Goal: Communication & Community: Participate in discussion

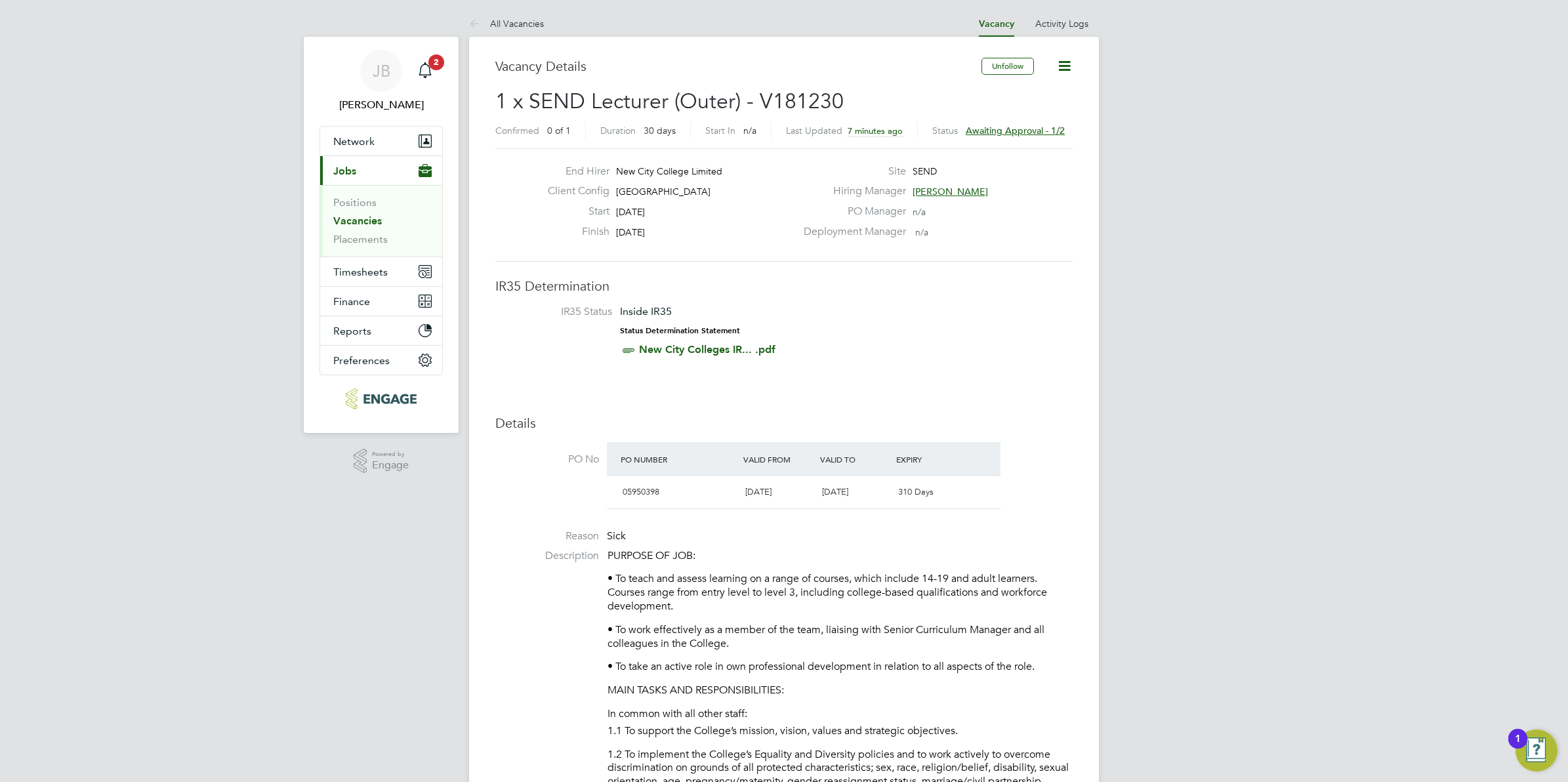
click at [340, 223] on link "Vacancies" at bounding box center [357, 221] width 49 height 12
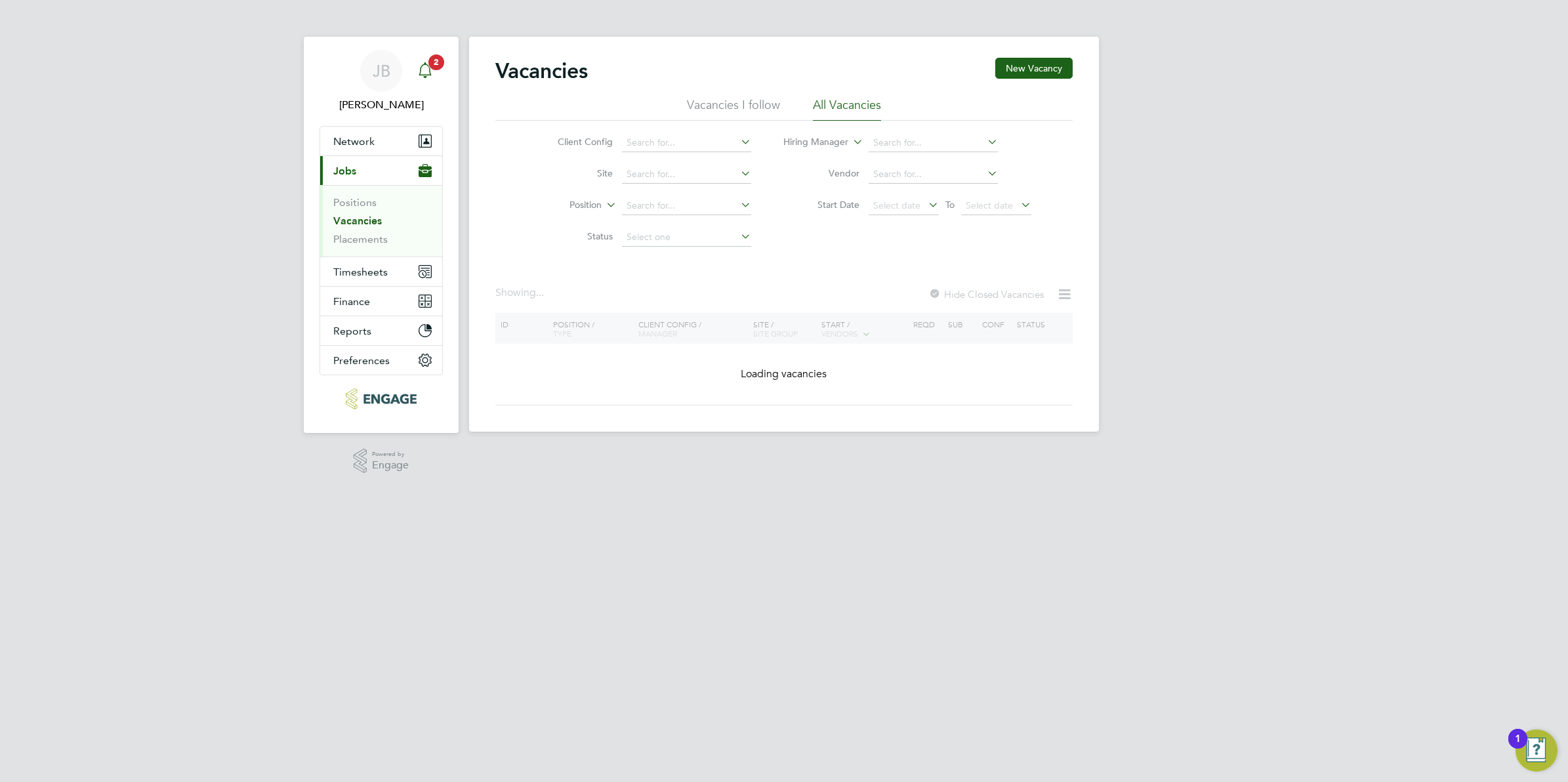
click at [430, 73] on icon "Main navigation" at bounding box center [425, 70] width 16 height 16
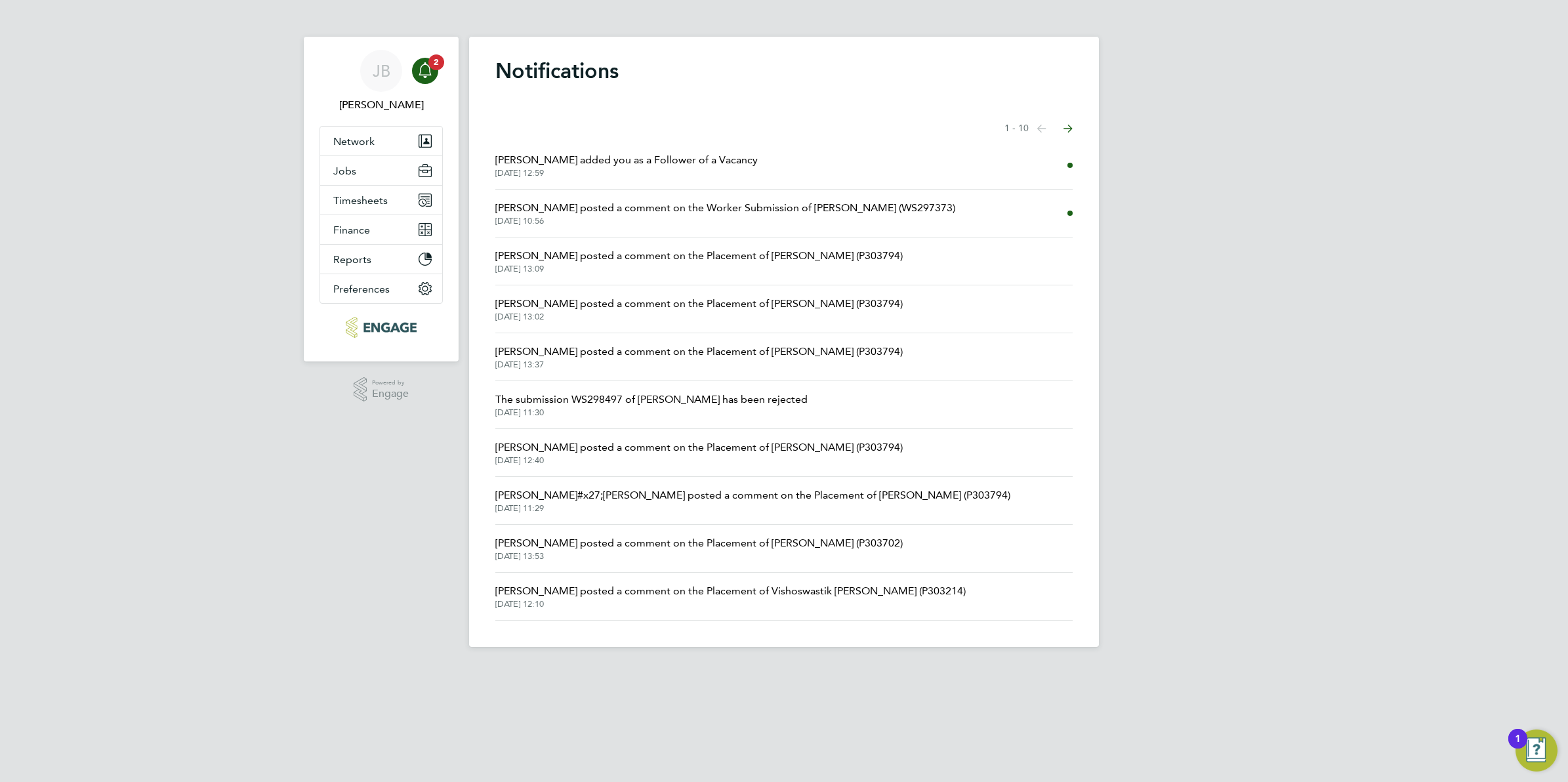
click at [602, 159] on span "[PERSON_NAME] added you as a Follower of a Vacancy" at bounding box center [626, 160] width 263 height 16
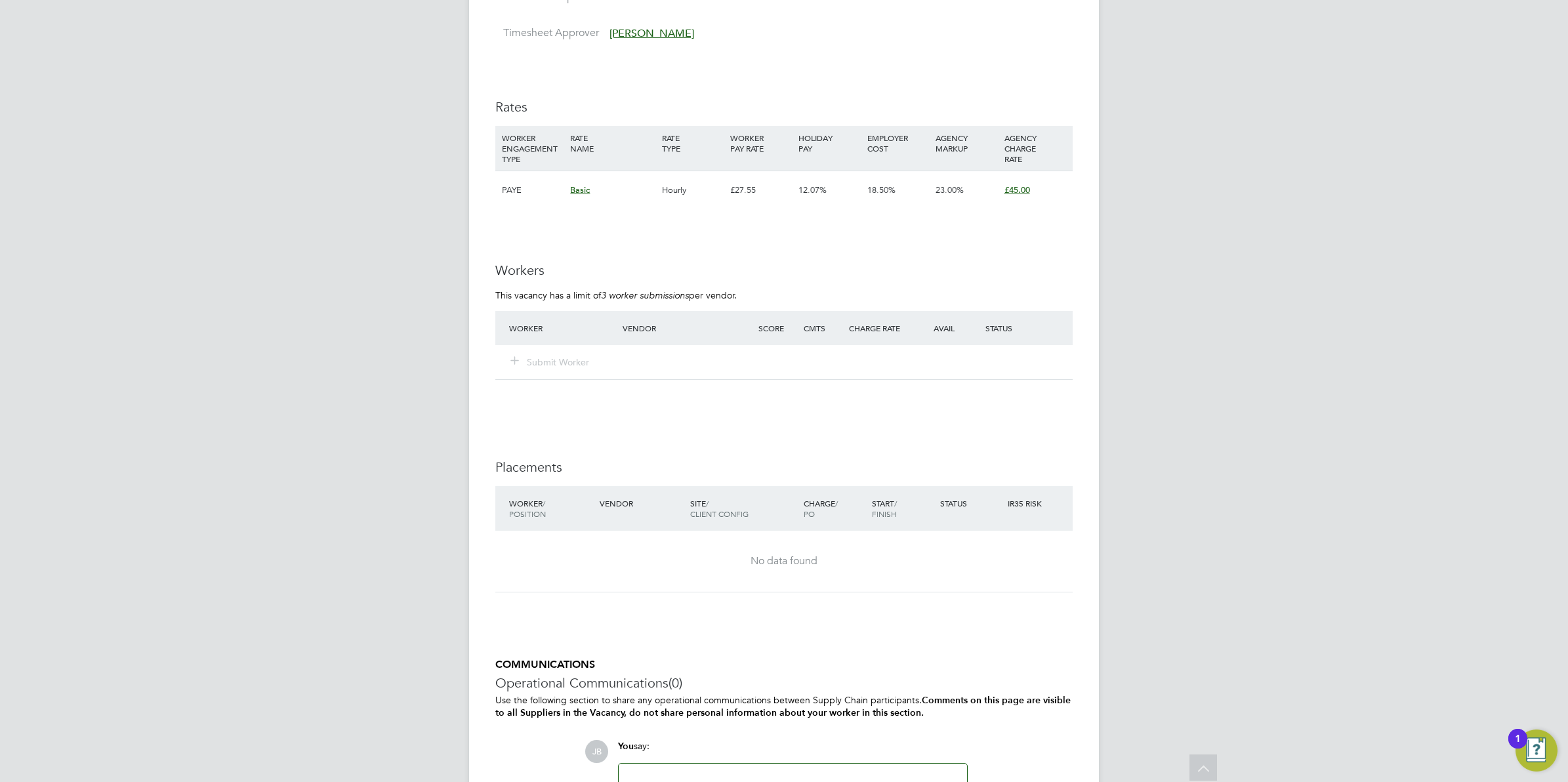
scroll to position [2195, 0]
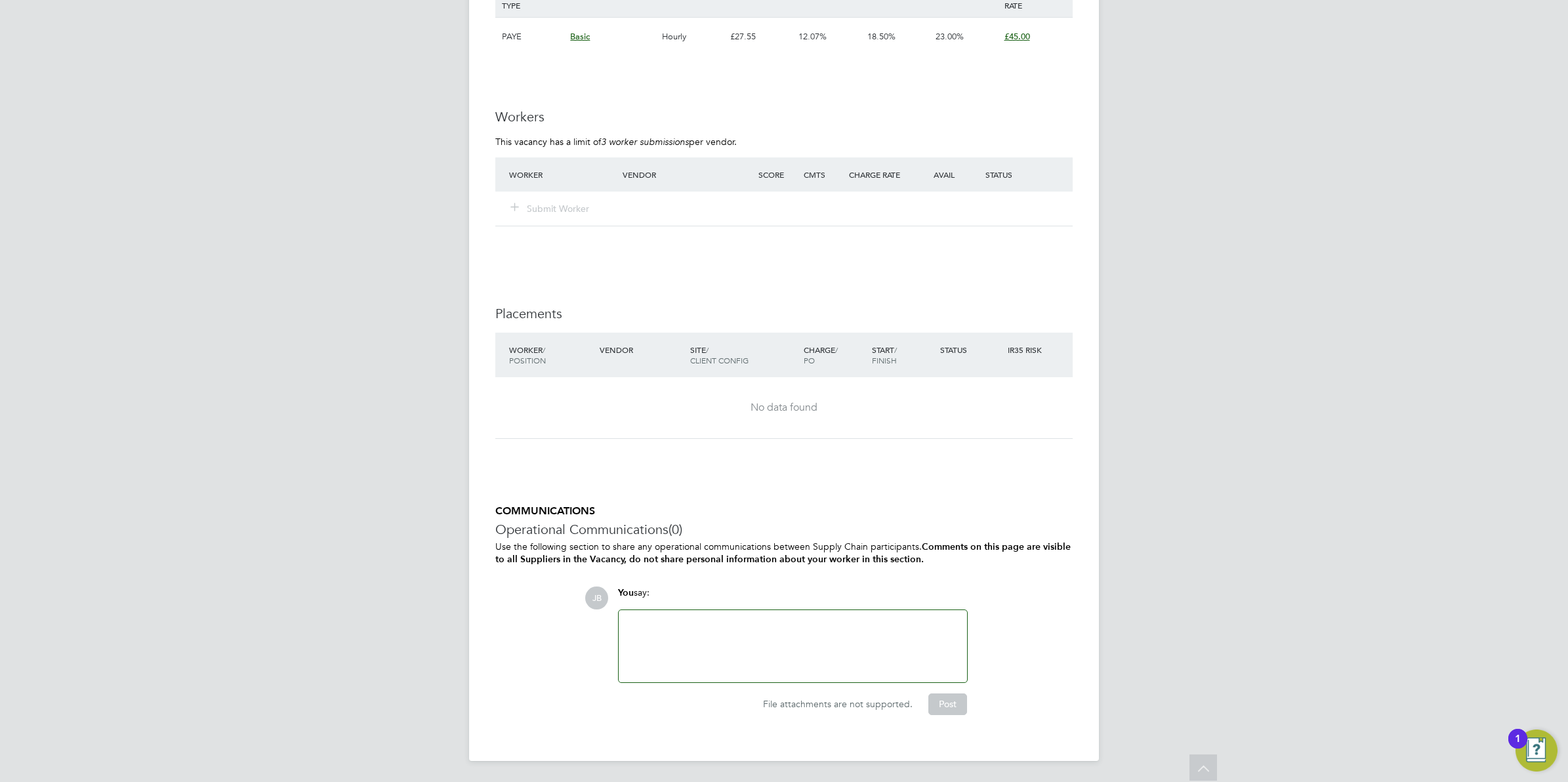
click at [719, 627] on div at bounding box center [793, 646] width 332 height 57
click at [947, 701] on button "Post" at bounding box center [947, 704] width 38 height 21
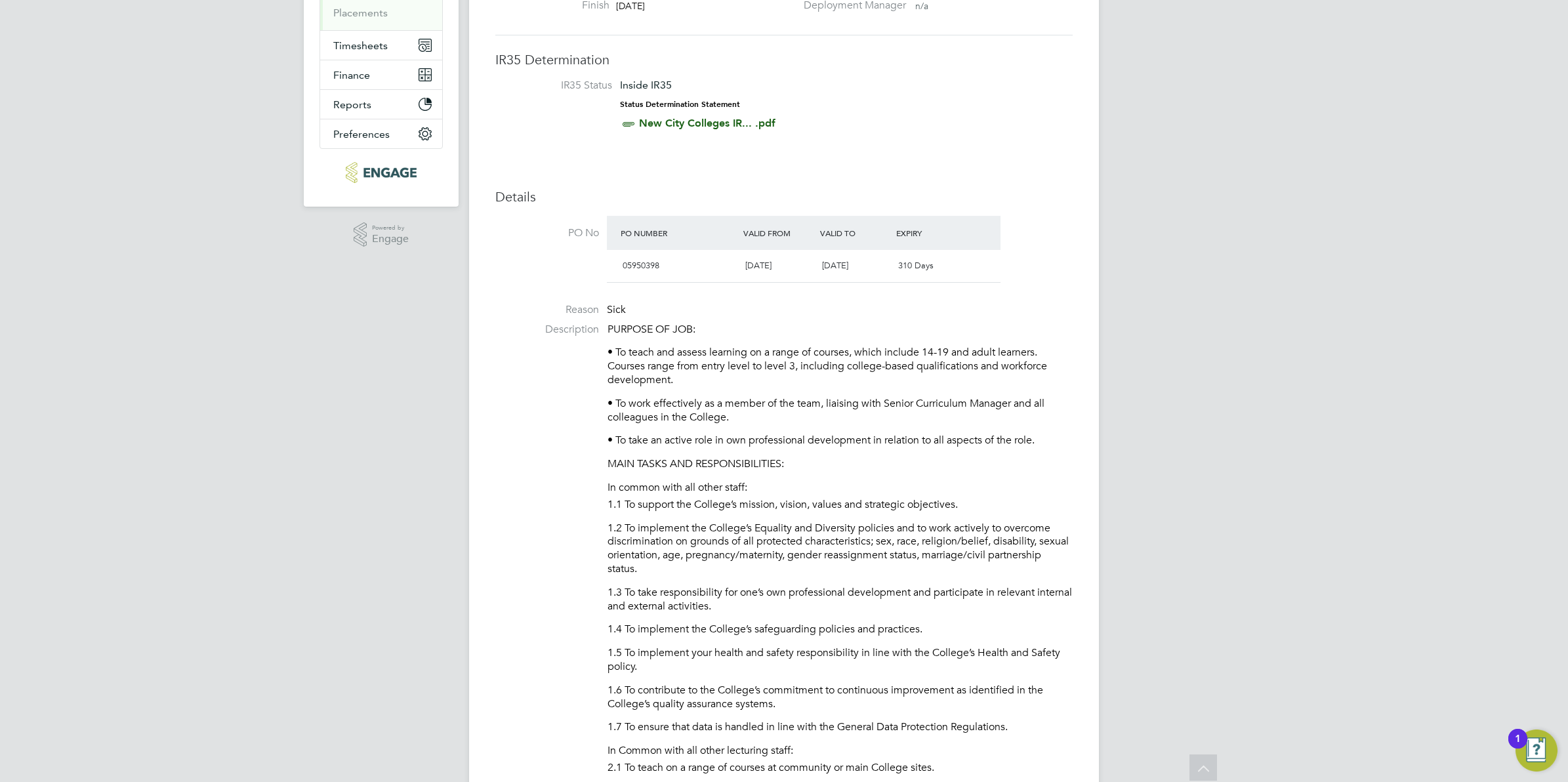
scroll to position [0, 0]
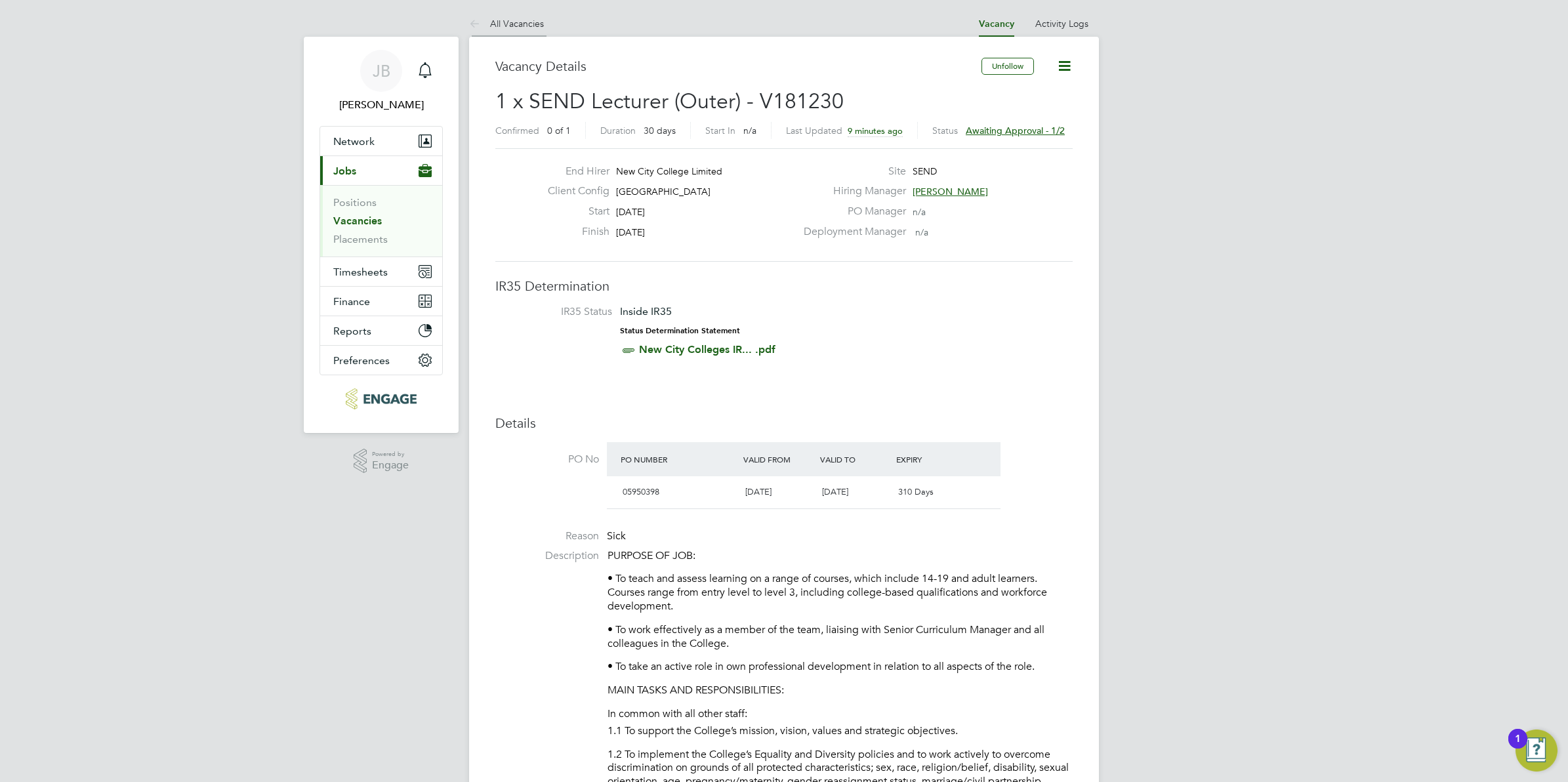
click at [473, 20] on icon at bounding box center [477, 25] width 17 height 17
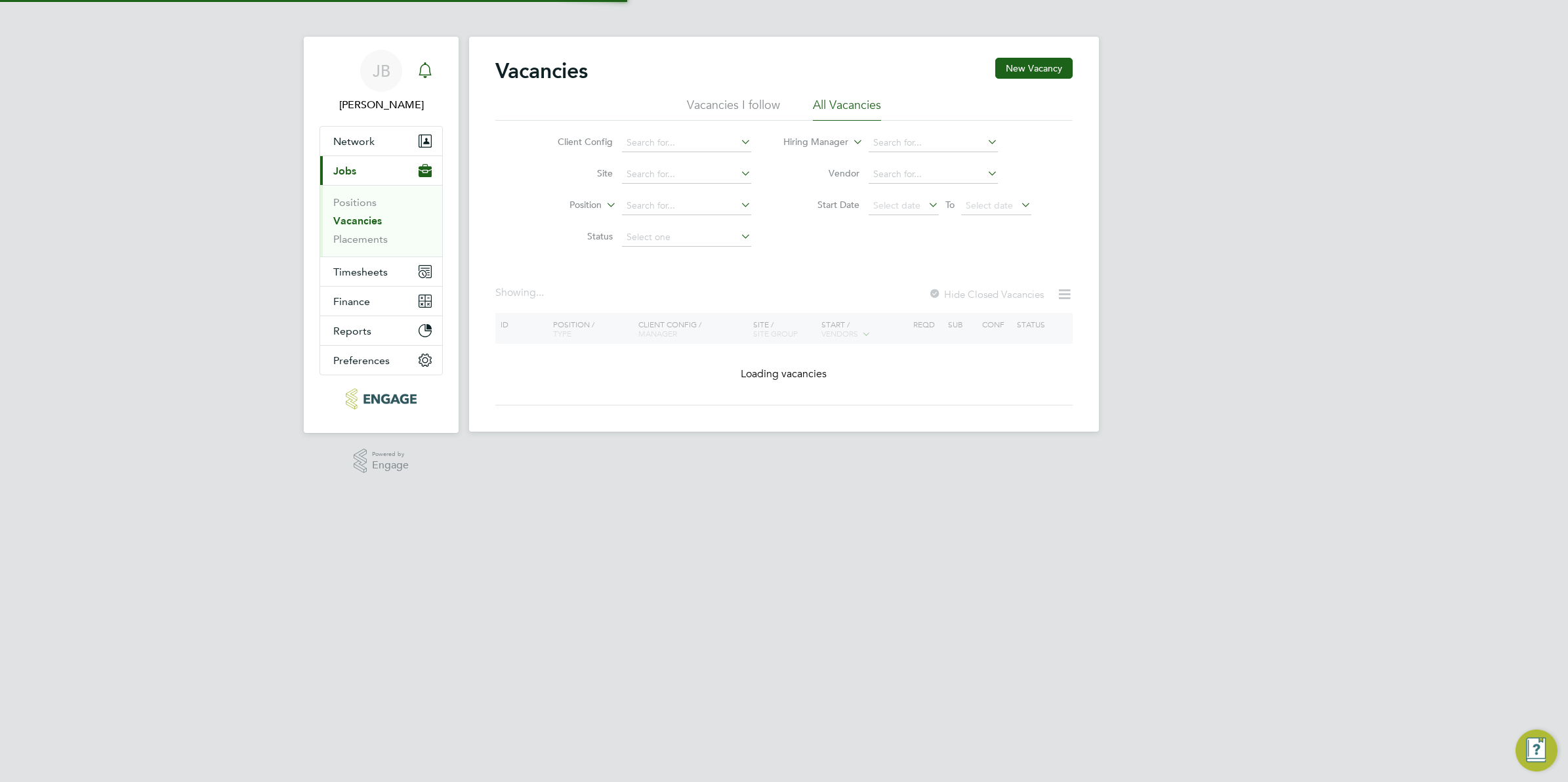
click at [423, 65] on icon "Main navigation" at bounding box center [425, 69] width 12 height 13
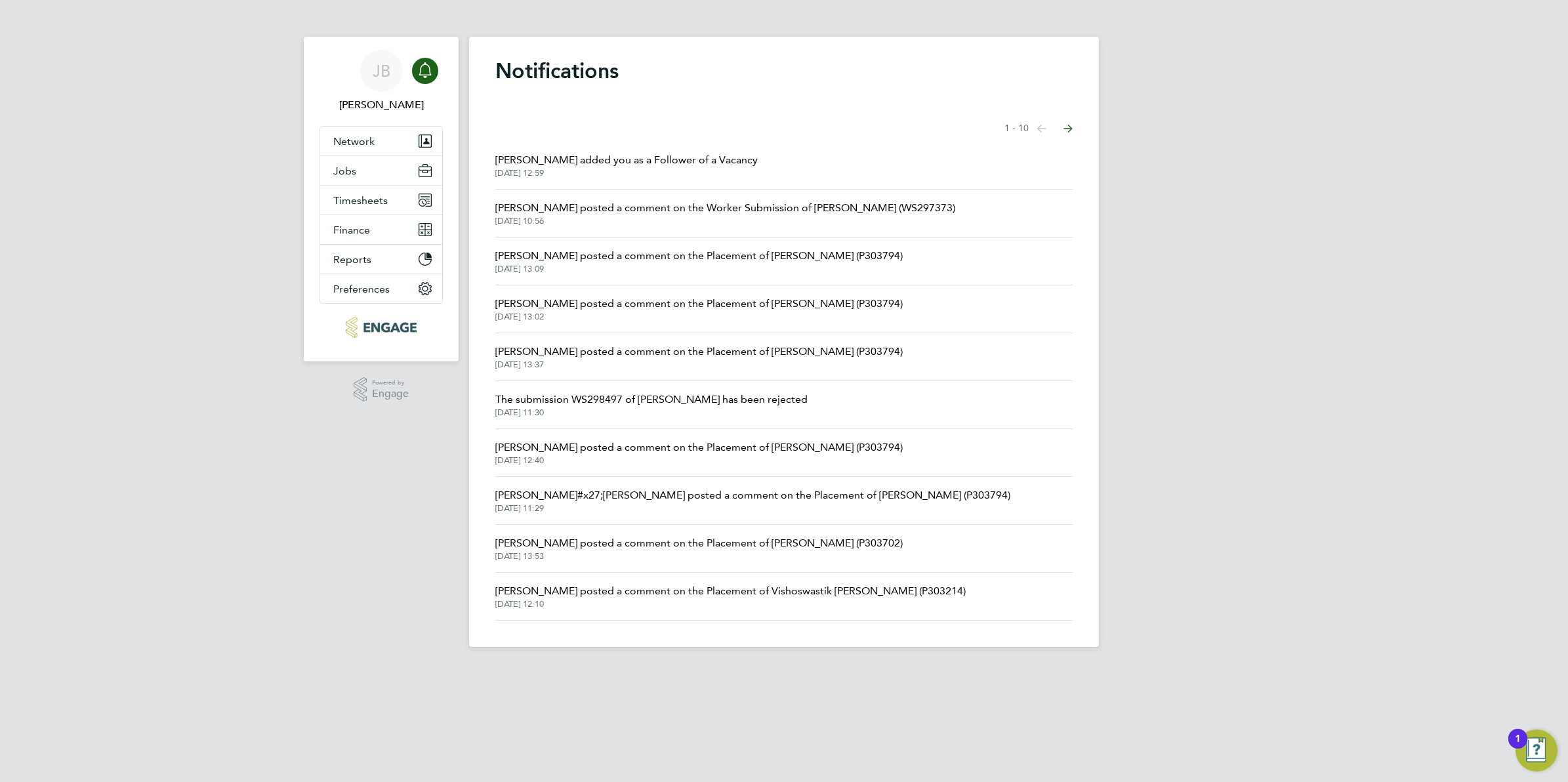
click at [568, 212] on span "[PERSON_NAME] posted a comment on the Worker Submission of [PERSON_NAME] (WS297…" at bounding box center [725, 208] width 460 height 16
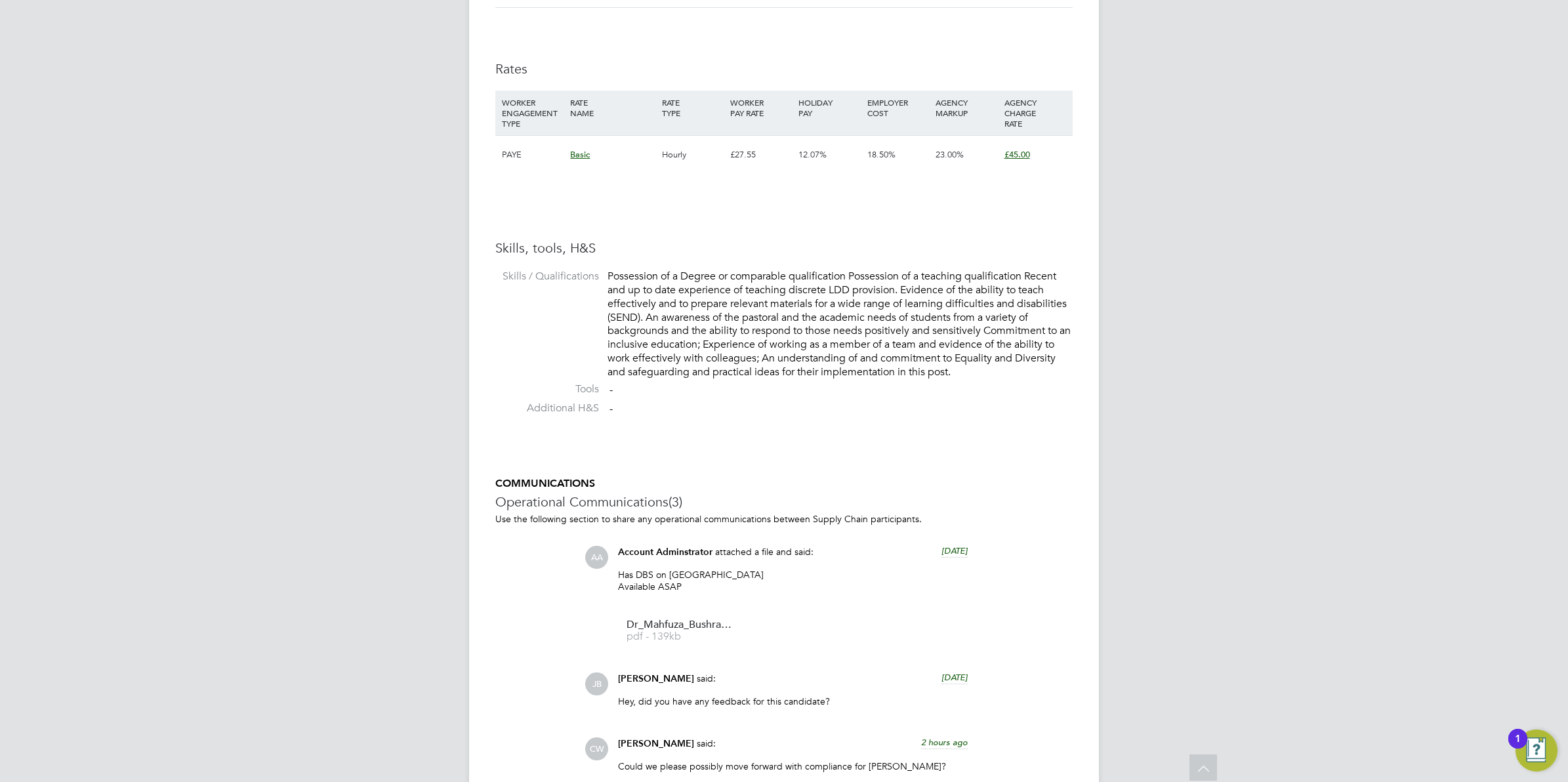
scroll to position [1090, 0]
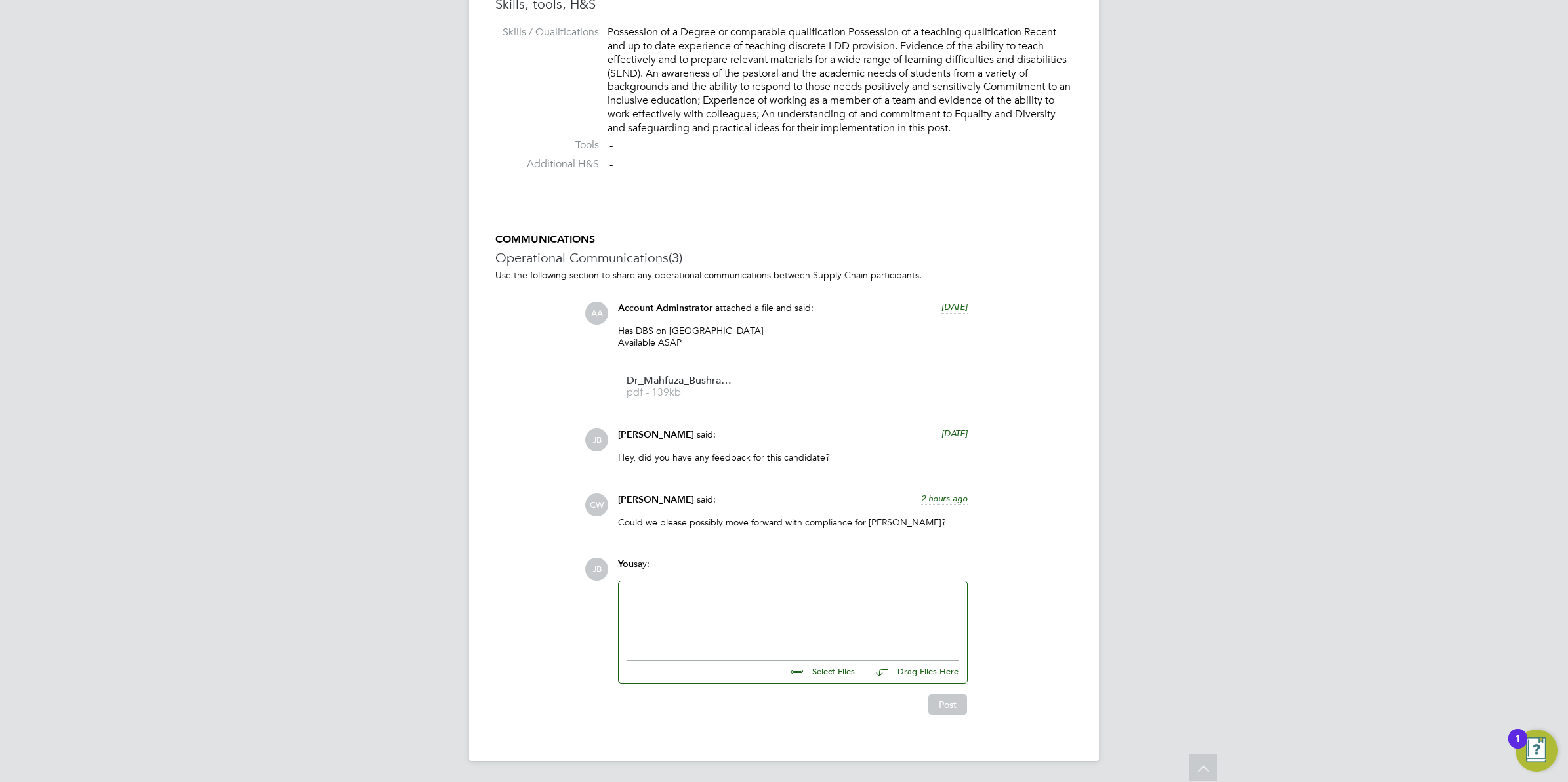
drag, startPoint x: 710, startPoint y: 622, endPoint x: 722, endPoint y: 622, distance: 12.0
click at [710, 622] on div at bounding box center [793, 618] width 332 height 57
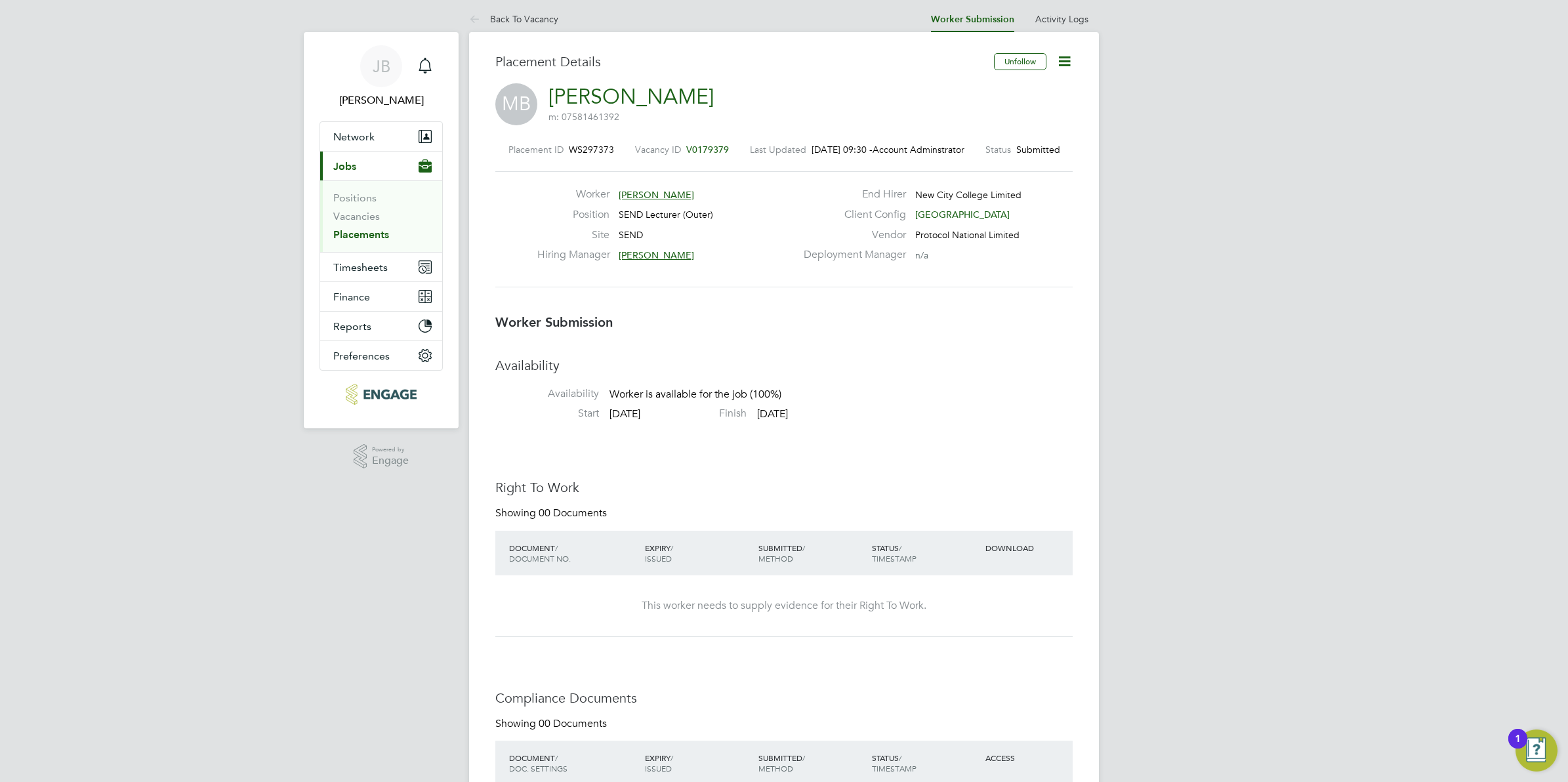
scroll to position [0, 0]
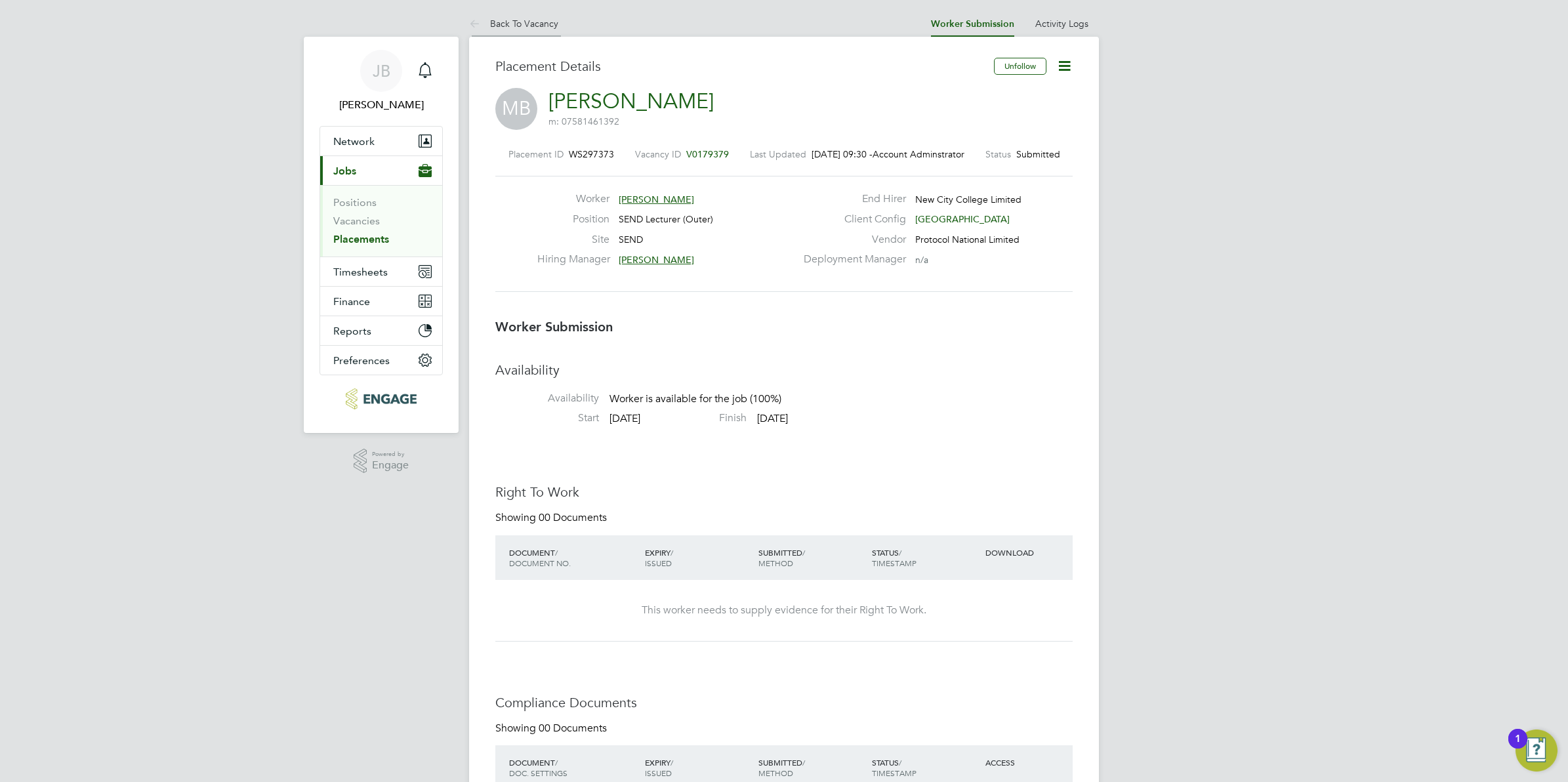
click at [473, 17] on icon at bounding box center [477, 25] width 17 height 17
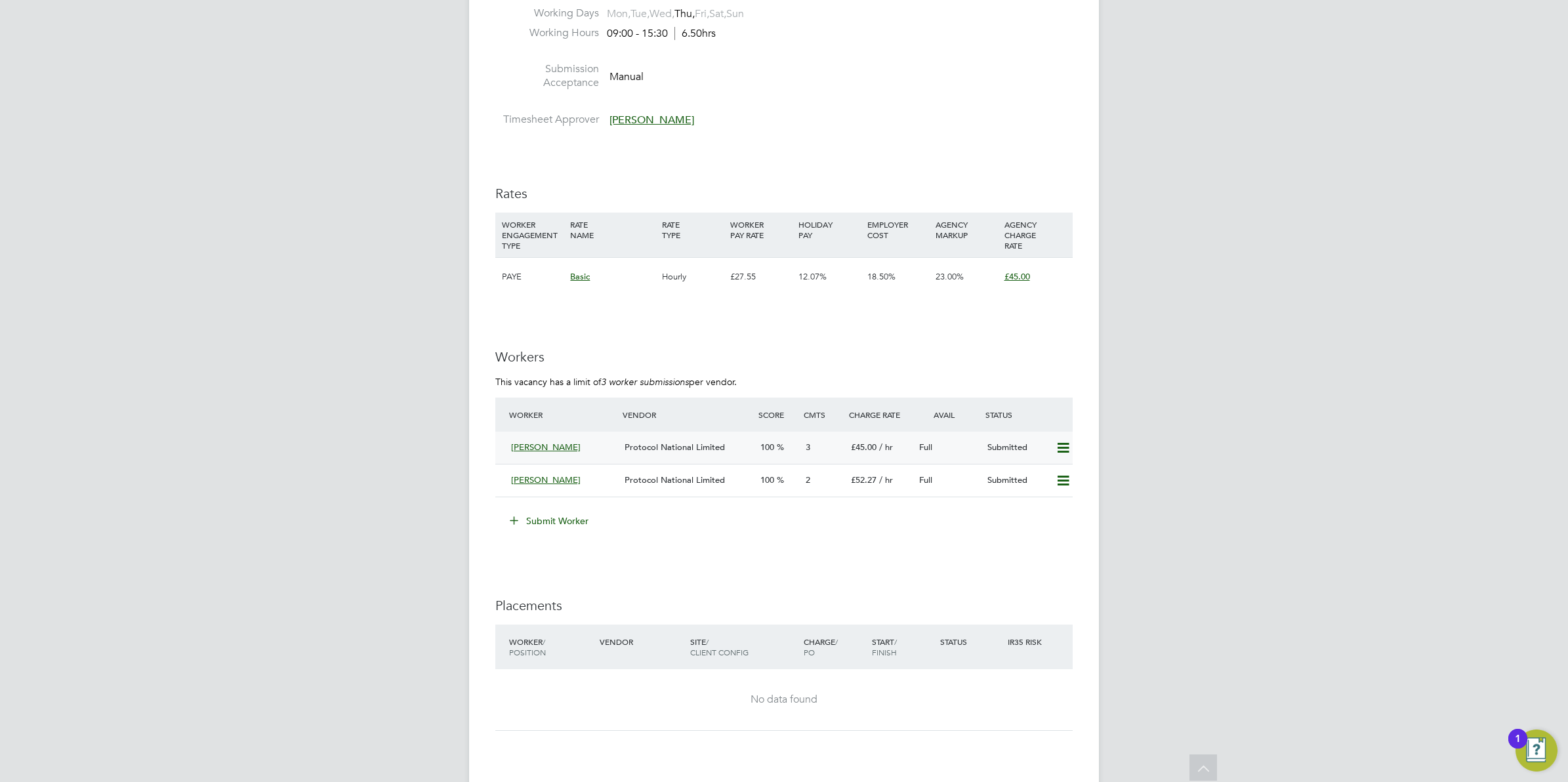
click at [730, 453] on div "Protocol National Limited" at bounding box center [687, 448] width 136 height 22
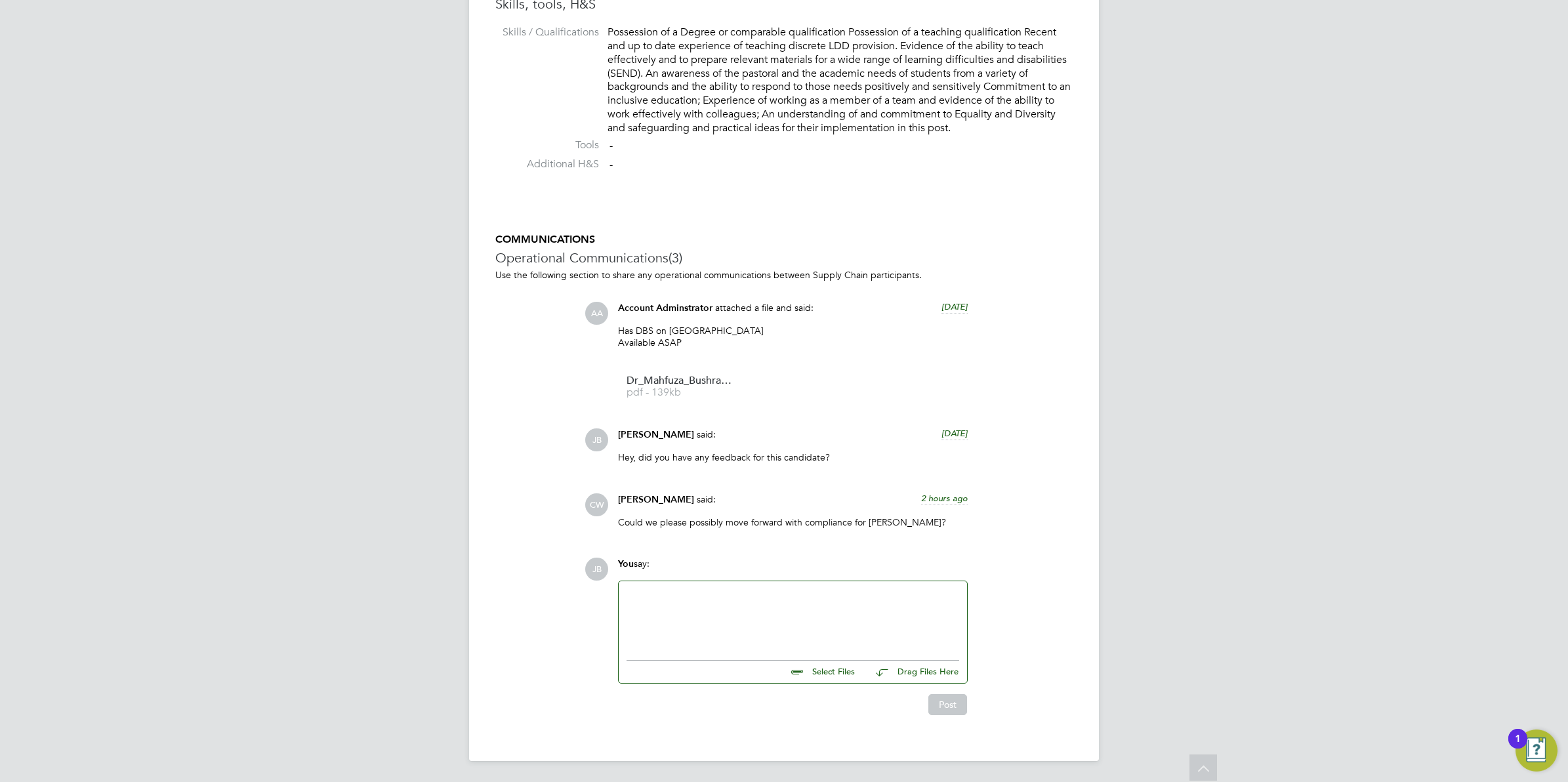
click at [699, 619] on div at bounding box center [793, 618] width 332 height 57
drag, startPoint x: 939, startPoint y: 696, endPoint x: 936, endPoint y: 704, distance: 8.5
click at [938, 696] on button "Post" at bounding box center [947, 704] width 38 height 21
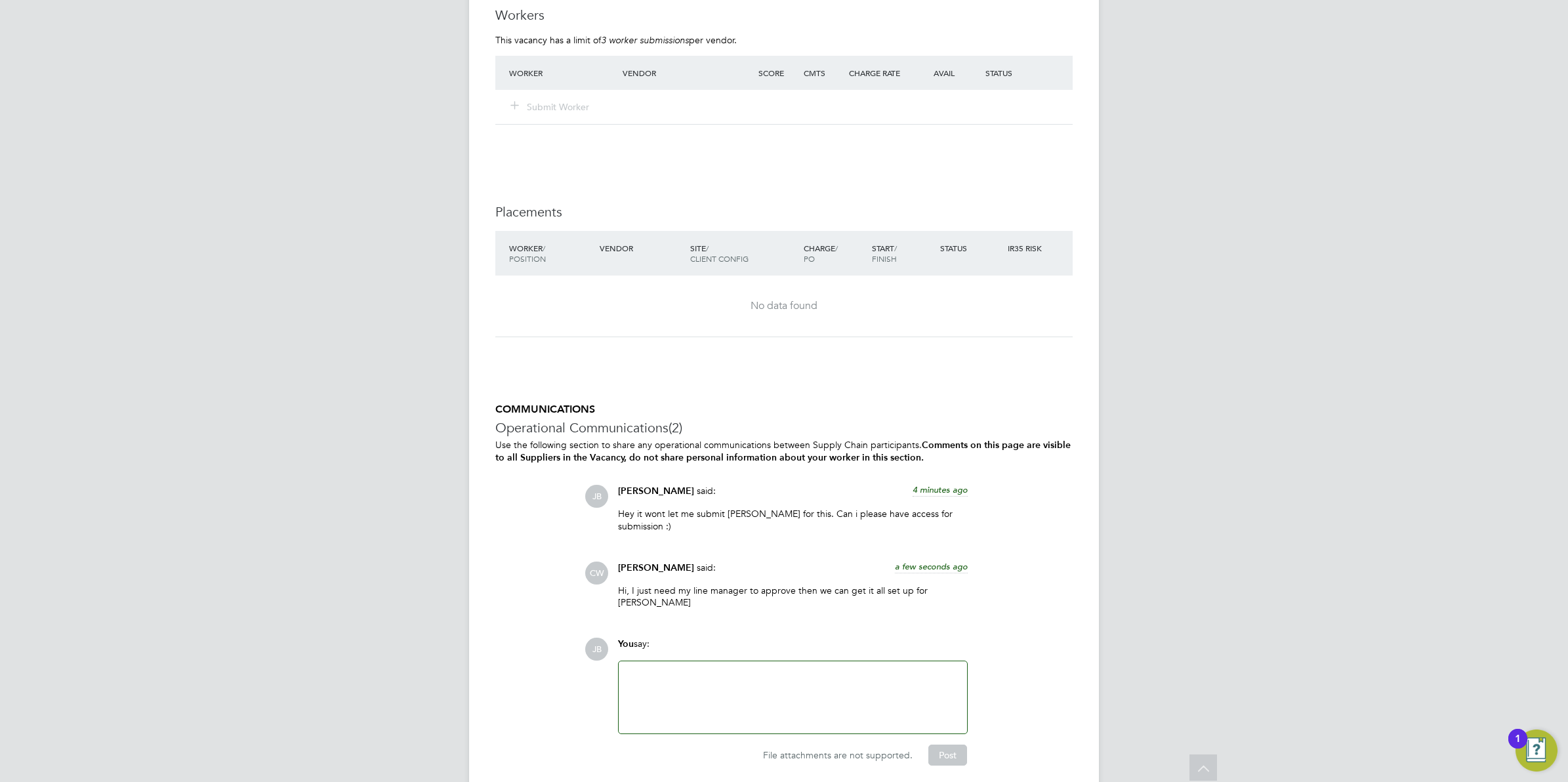
click at [666, 672] on div at bounding box center [793, 698] width 332 height 57
click at [942, 745] on button "Post" at bounding box center [947, 755] width 38 height 21
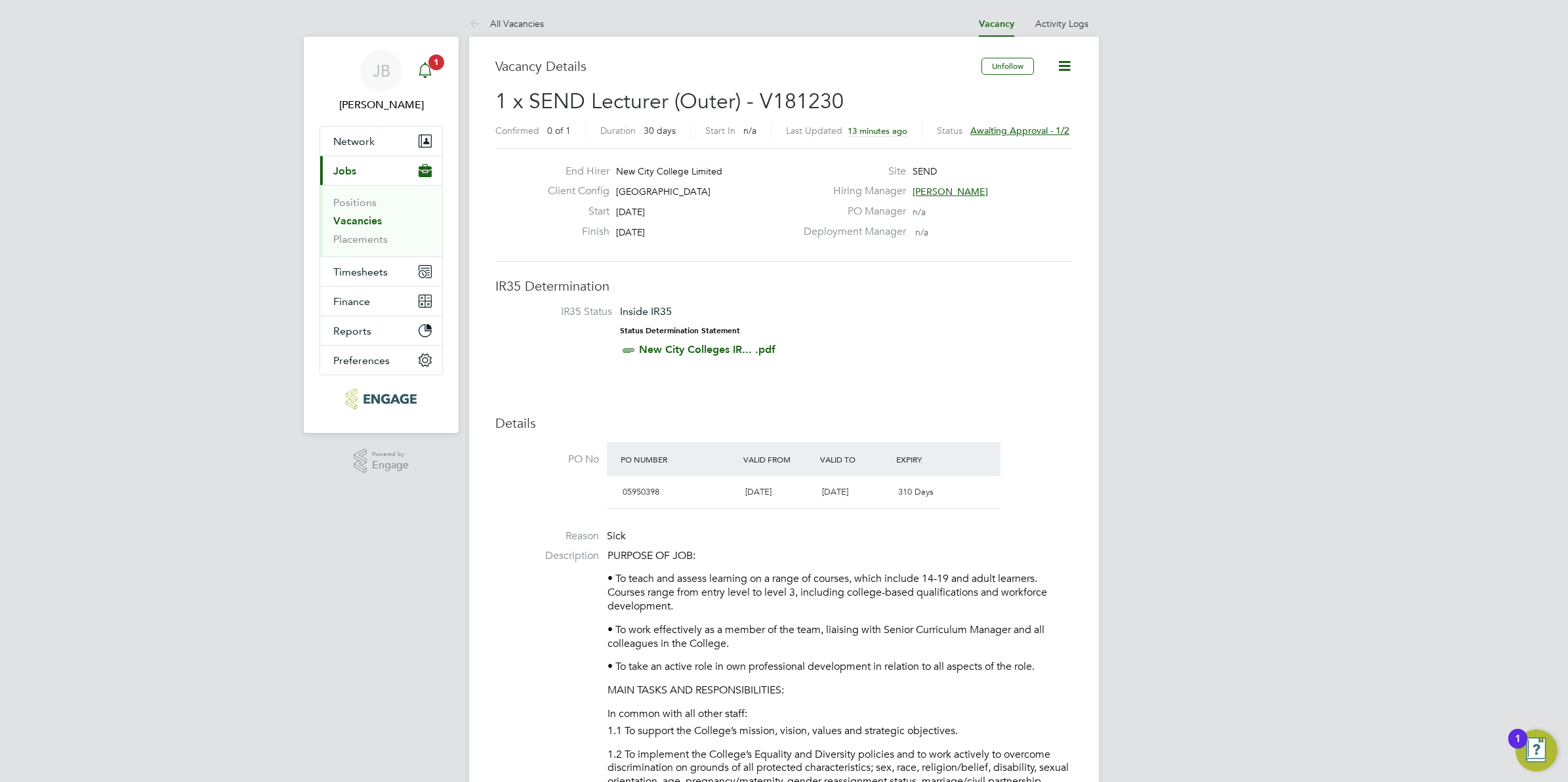
click at [417, 73] on icon "Main navigation" at bounding box center [425, 70] width 16 height 16
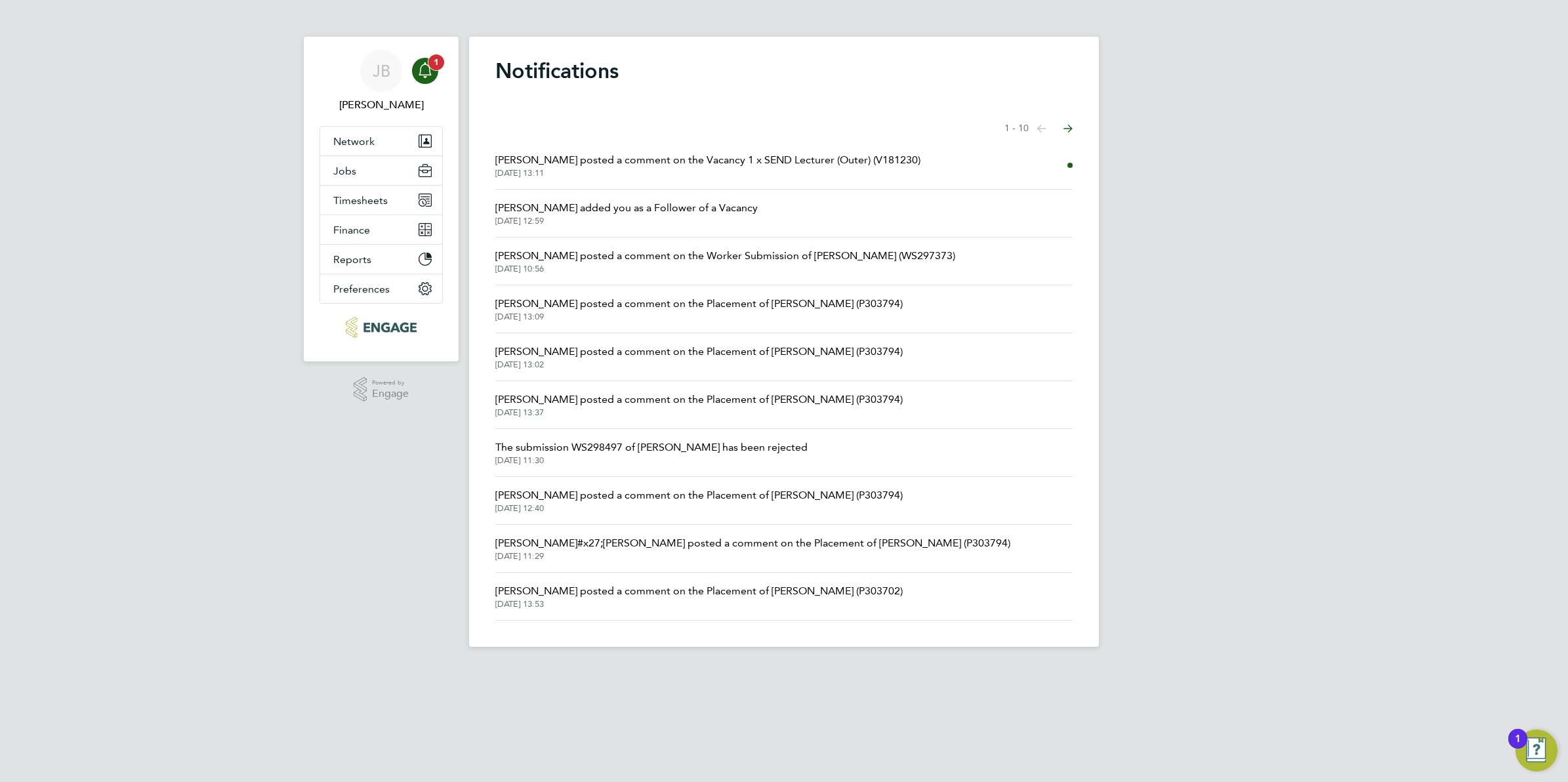
click at [419, 65] on icon "Main navigation" at bounding box center [425, 70] width 16 height 16
click at [431, 65] on span "1" at bounding box center [436, 62] width 16 height 16
click at [641, 168] on span "[DATE] 13:11" at bounding box center [708, 173] width 425 height 10
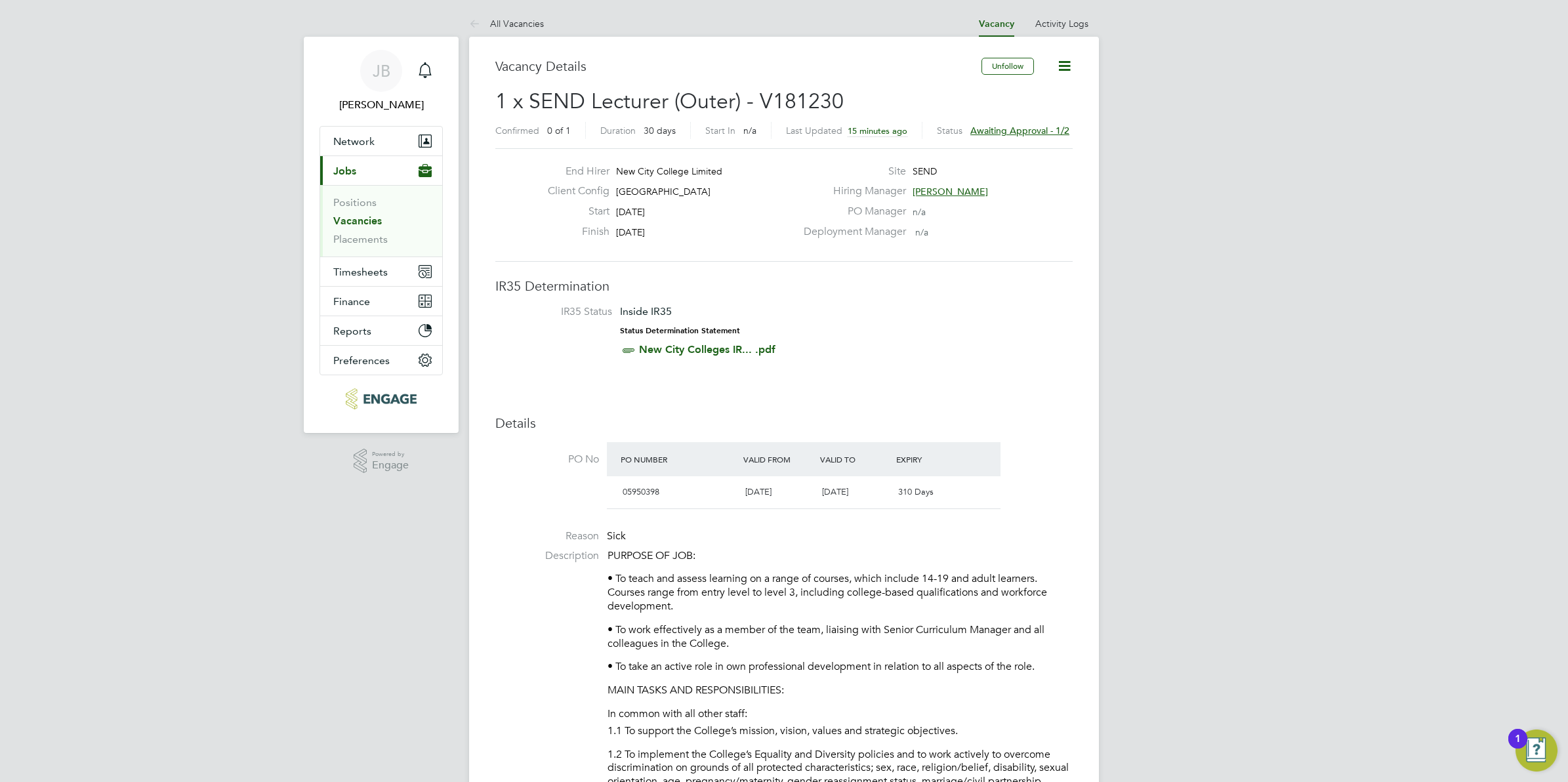
click at [482, 24] on icon at bounding box center [477, 25] width 17 height 17
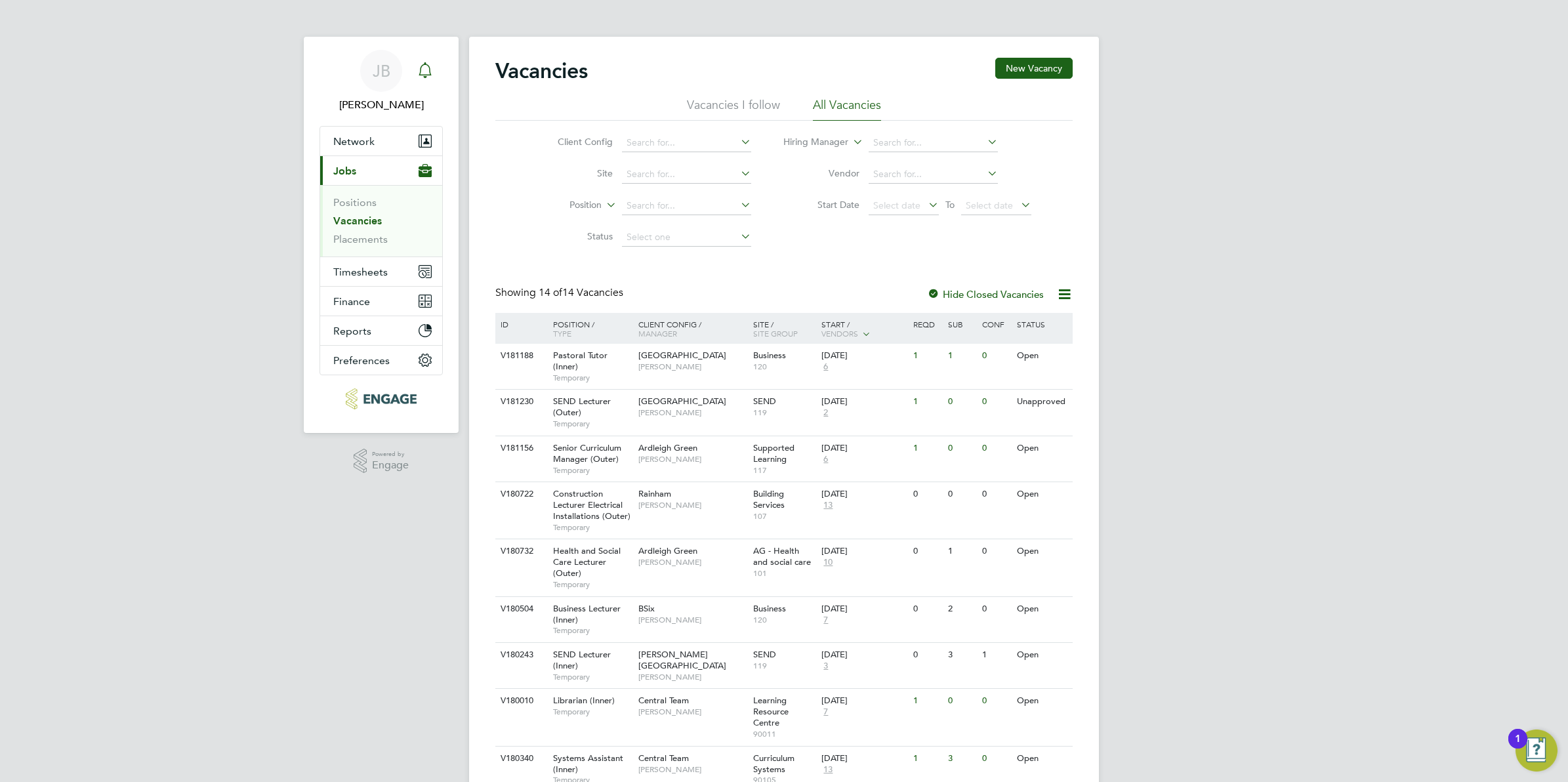
click at [424, 71] on icon "Main navigation" at bounding box center [425, 70] width 16 height 16
